Goal: Find specific page/section: Find specific page/section

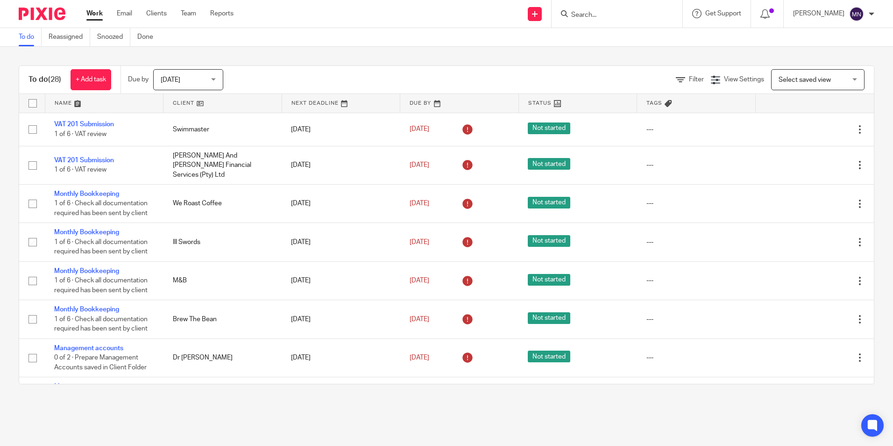
click at [574, 15] on input "Search" at bounding box center [612, 15] width 84 height 8
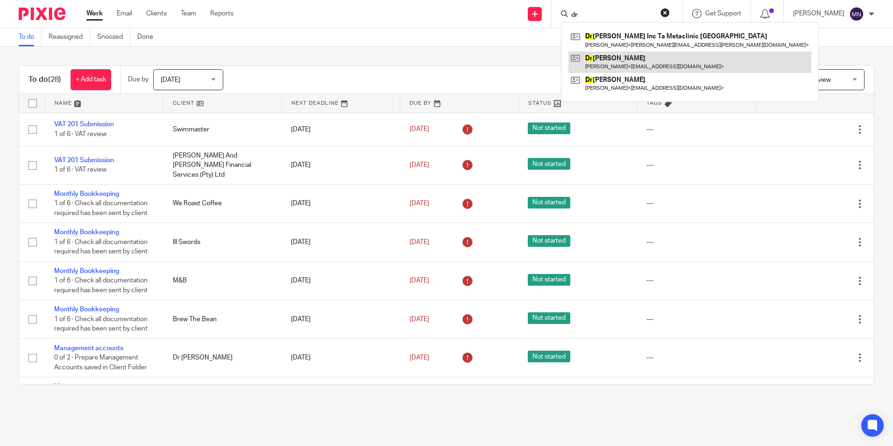
type input "dr"
click at [619, 60] on link at bounding box center [690, 61] width 243 height 21
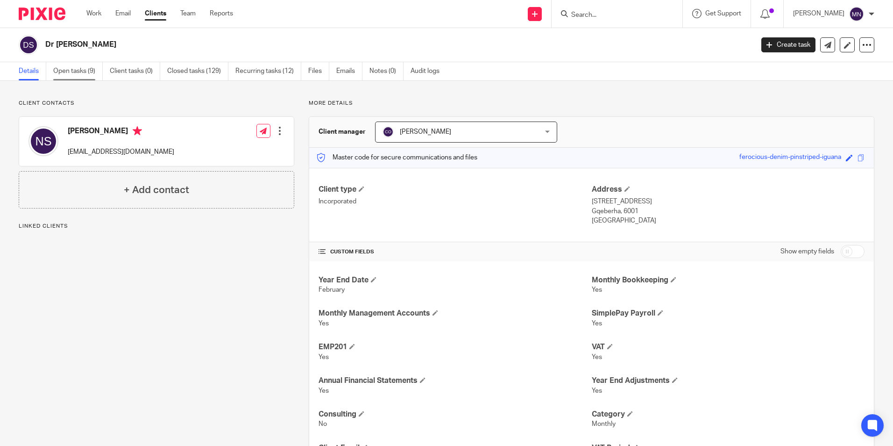
click at [90, 74] on link "Open tasks (9)" at bounding box center [78, 71] width 50 height 18
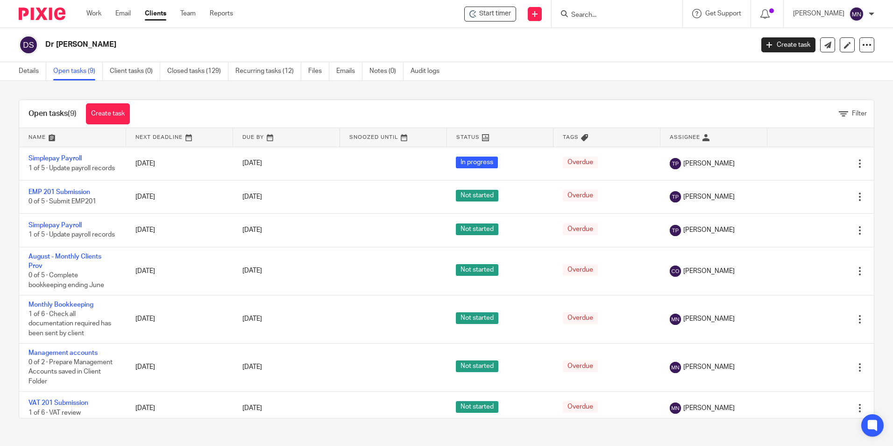
drag, startPoint x: 109, startPoint y: 43, endPoint x: 44, endPoint y: 45, distance: 65.0
click at [44, 45] on div "Dr [PERSON_NAME]" at bounding box center [383, 45] width 729 height 20
copy h2 "Dr [PERSON_NAME]"
